Goal: Browse casually

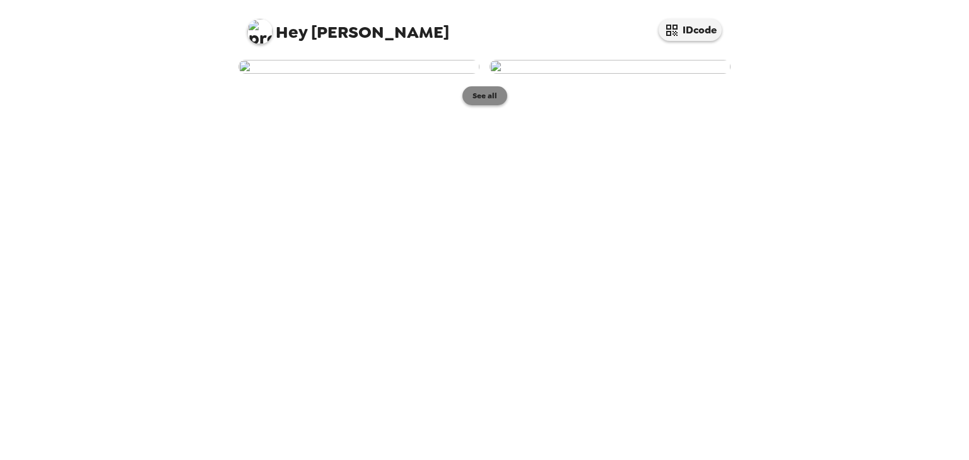
click at [489, 105] on button "See all" at bounding box center [484, 95] width 45 height 19
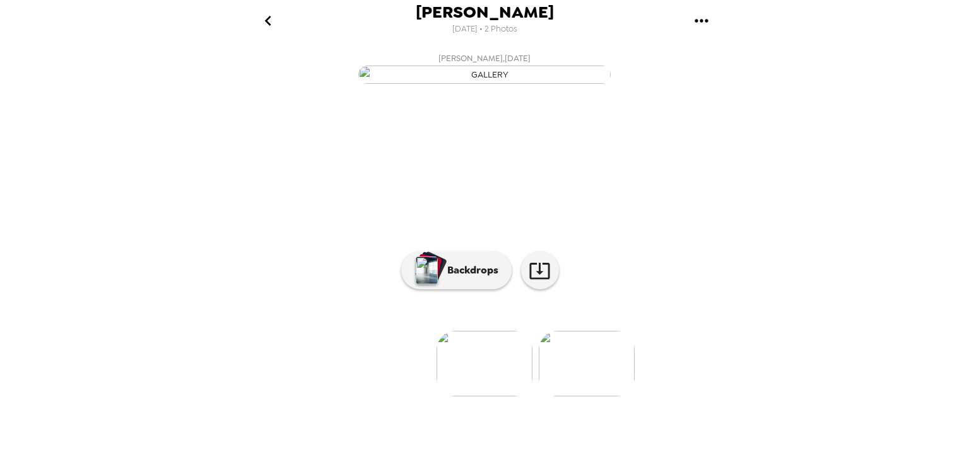
scroll to position [85, 0]
click at [427, 284] on img "button" at bounding box center [427, 271] width 22 height 28
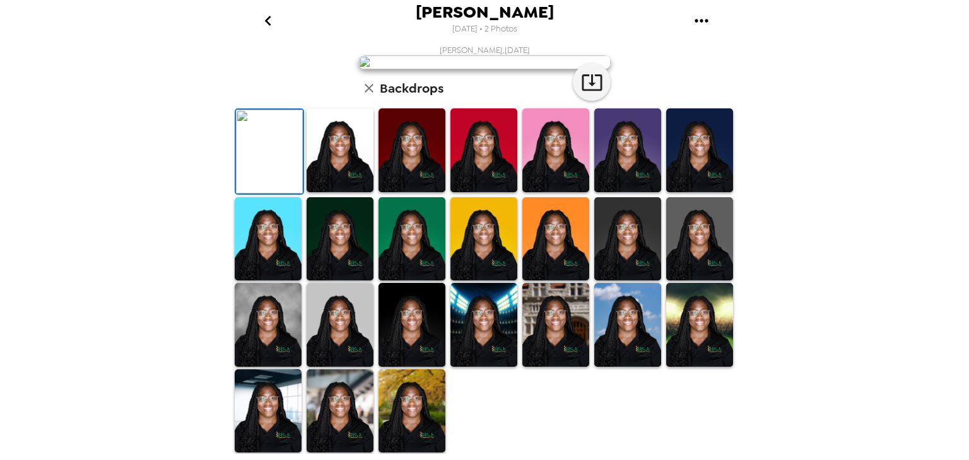
click at [568, 192] on img at bounding box center [555, 150] width 67 height 84
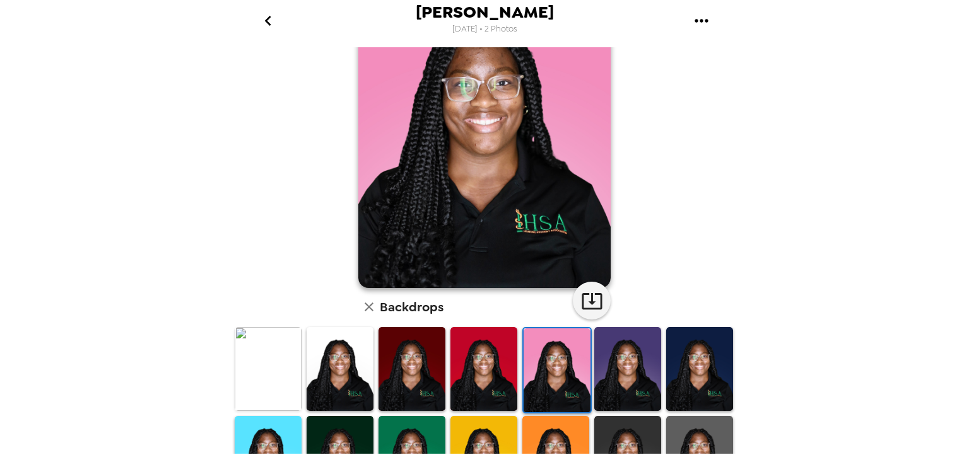
click at [401, 392] on img at bounding box center [411, 369] width 67 height 84
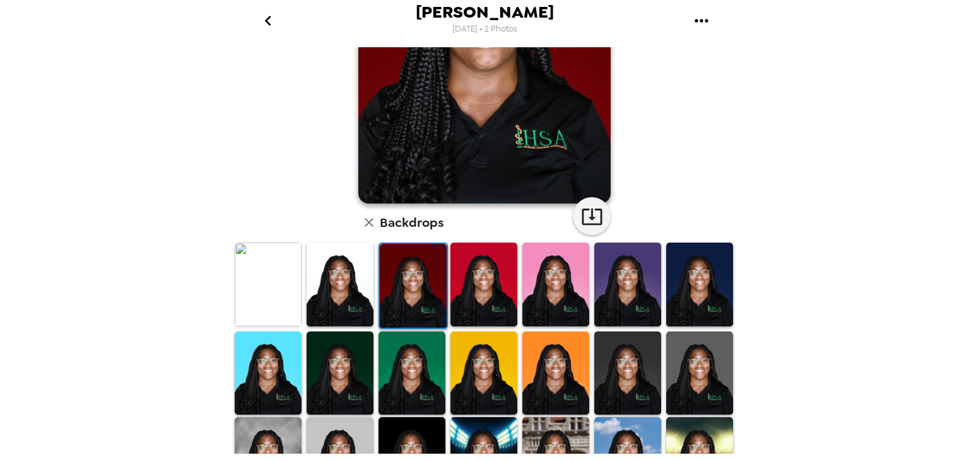
scroll to position [161, 0]
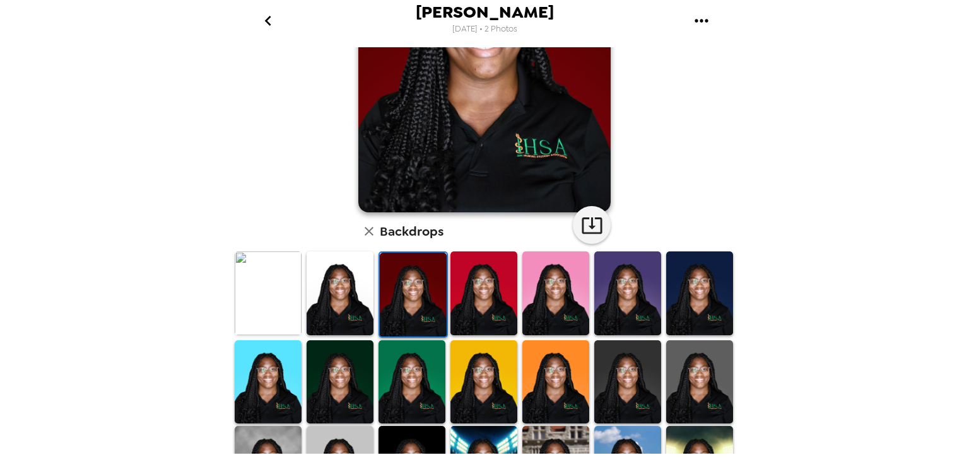
click at [333, 311] on img at bounding box center [339, 294] width 67 height 84
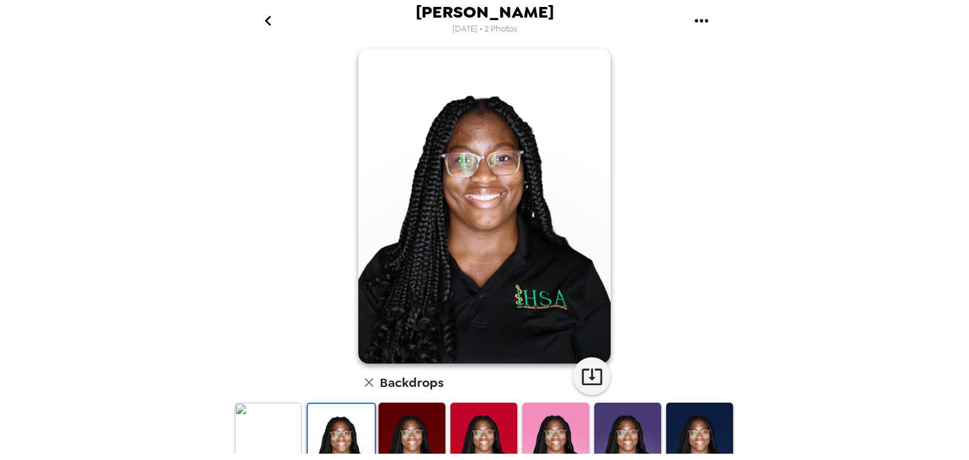
scroll to position [6, 0]
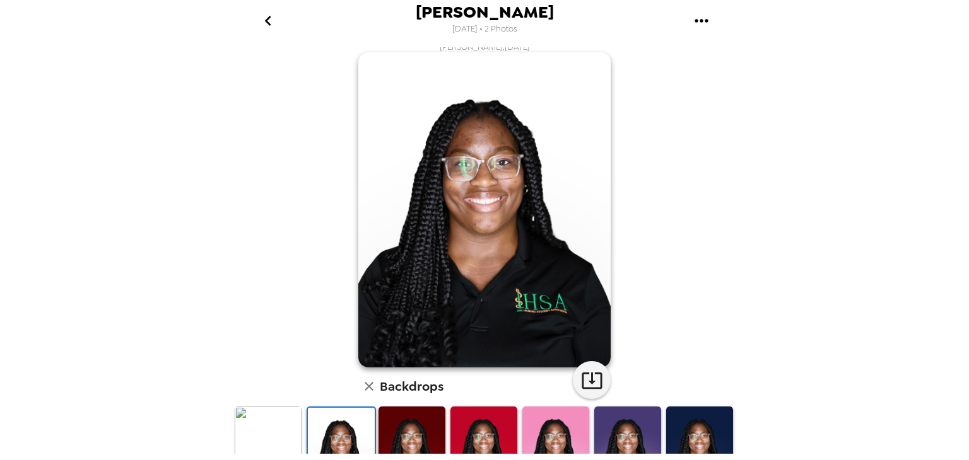
click at [259, 19] on icon "go back" at bounding box center [268, 21] width 20 height 20
